Goal: Book appointment/travel/reservation

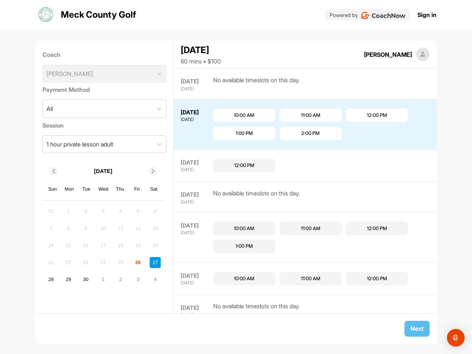
scroll to position [31, 0]
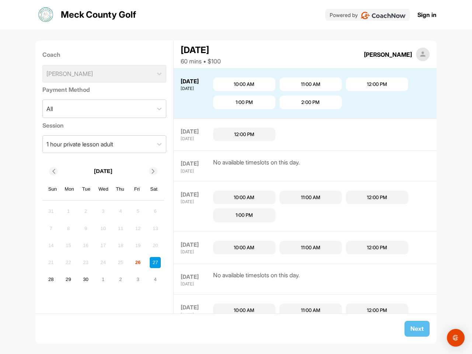
click at [53, 171] on icon at bounding box center [53, 171] width 5 height 5
click at [51, 211] on div "31" at bounding box center [50, 211] width 11 height 11
click at [68, 211] on div "1" at bounding box center [68, 211] width 11 height 11
click at [86, 211] on div "2" at bounding box center [85, 211] width 11 height 11
click at [103, 211] on div "3" at bounding box center [103, 211] width 11 height 11
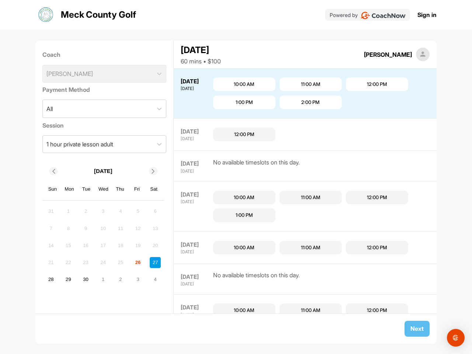
click at [121, 211] on div "4" at bounding box center [120, 211] width 11 height 11
click at [138, 211] on div "5" at bounding box center [137, 211] width 11 height 11
click at [155, 211] on div "6" at bounding box center [155, 211] width 11 height 11
click at [51, 228] on div "7" at bounding box center [50, 228] width 11 height 11
